Goal: Transaction & Acquisition: Subscribe to service/newsletter

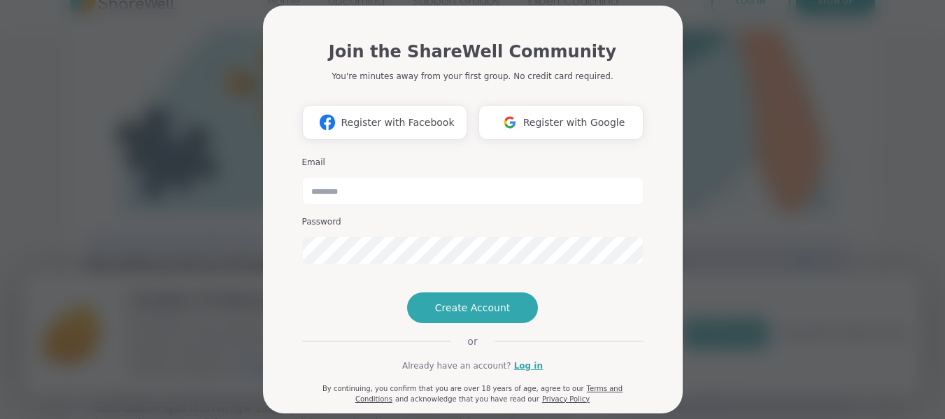
scroll to position [28, 0]
click at [626, 334] on div "Join the ShareWell Community You're minutes away from your first group. No cred…" at bounding box center [473, 216] width 342 height 377
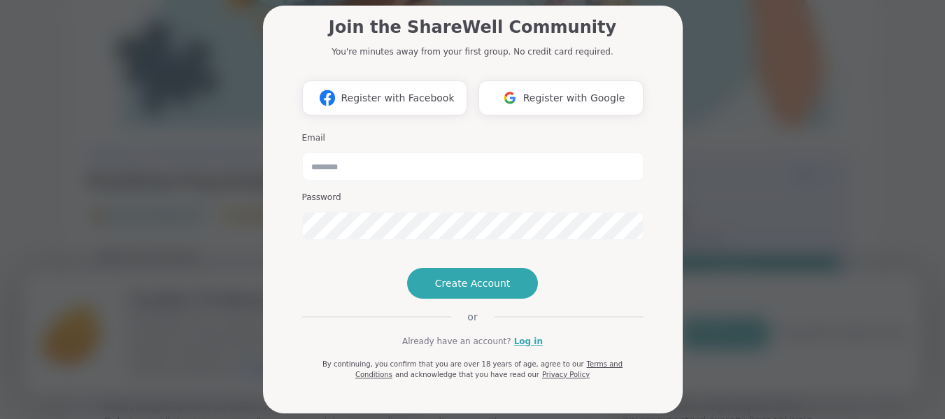
scroll to position [140, 0]
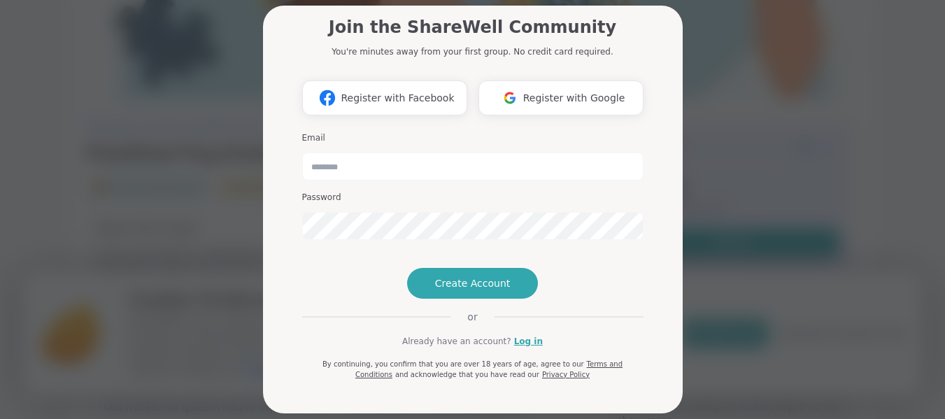
click at [724, 220] on div "Join the ShareWell Community You're minutes away from your first group. No cred…" at bounding box center [472, 209] width 929 height 419
click at [347, 153] on input "email" at bounding box center [473, 167] width 342 height 28
type input "**********"
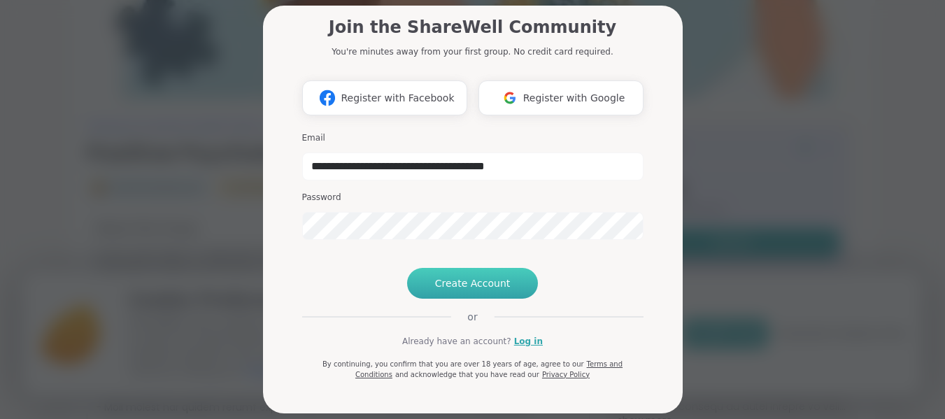
click at [475, 278] on span "Create Account" at bounding box center [473, 283] width 76 height 14
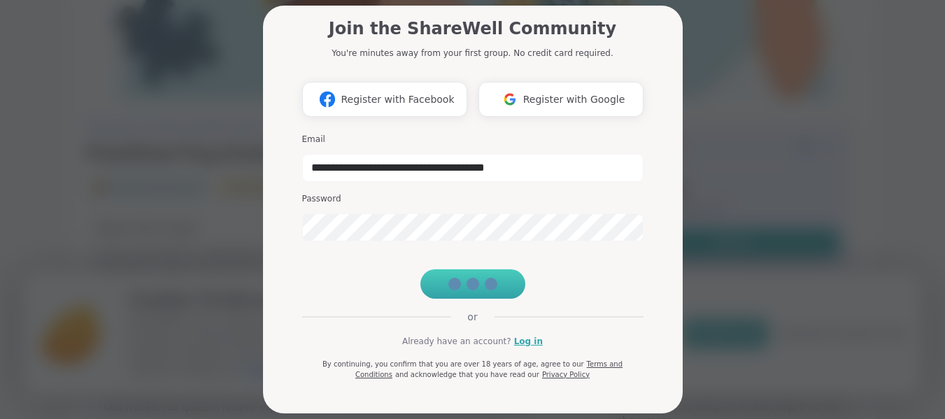
scroll to position [73, 0]
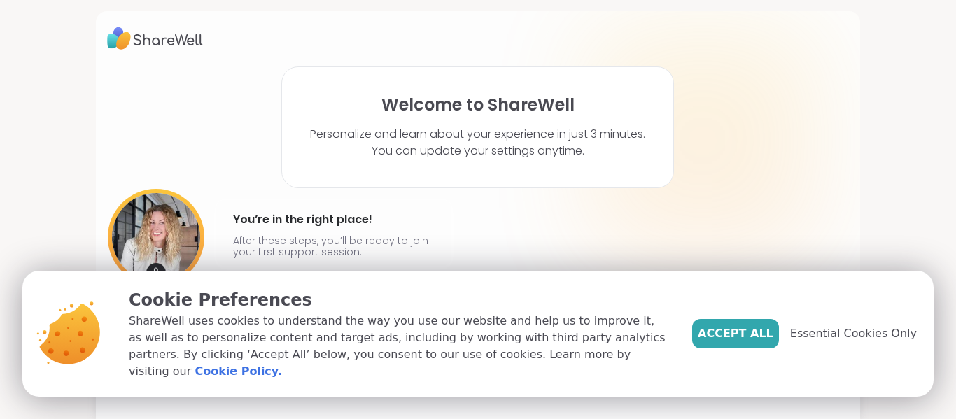
click at [134, 117] on div "Welcome to ShareWell Personalize and learn about your experience in just 3 minu…" at bounding box center [478, 192] width 743 height 253
